Goal: Transaction & Acquisition: Purchase product/service

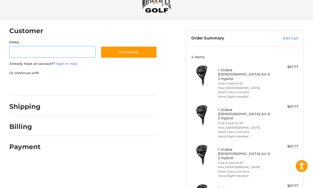
scroll to position [19, 0]
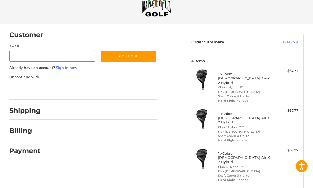
click at [37, 56] on input "Email" at bounding box center [52, 56] width 86 height 12
type input "**********"
click at [134, 60] on button "Continue" at bounding box center [129, 56] width 57 height 12
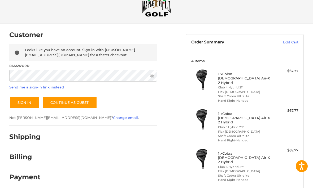
click at [46, 89] on link "Send me a sign-in link instead" at bounding box center [36, 87] width 55 height 4
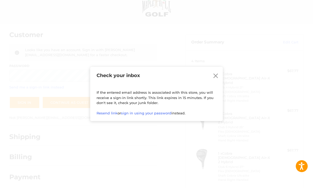
scroll to position [0, 0]
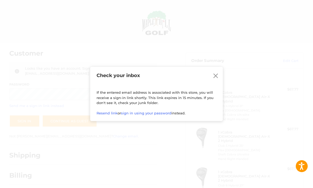
click at [217, 79] on icon at bounding box center [215, 76] width 5 height 5
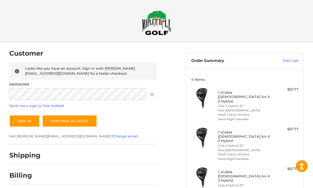
click at [292, 63] on link "Edit Cart" at bounding box center [281, 60] width 34 height 5
